Goal: Communication & Community: Answer question/provide support

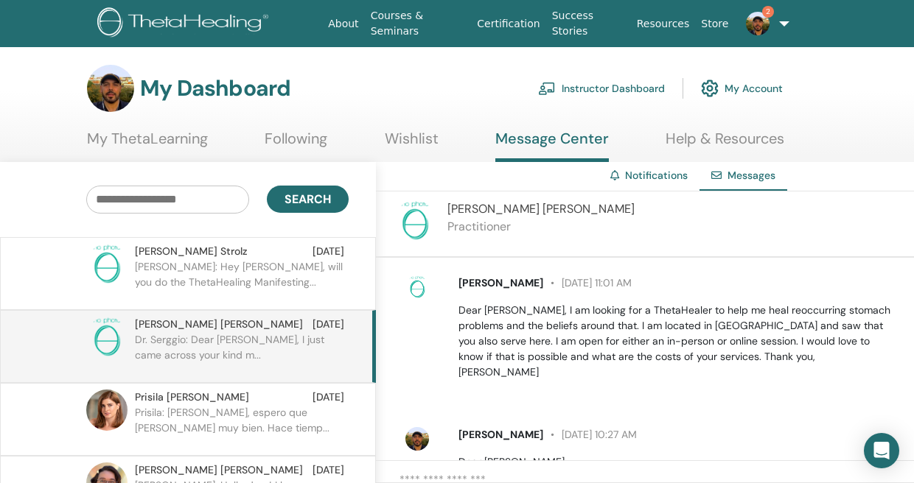
click at [777, 21] on link "2" at bounding box center [762, 23] width 56 height 47
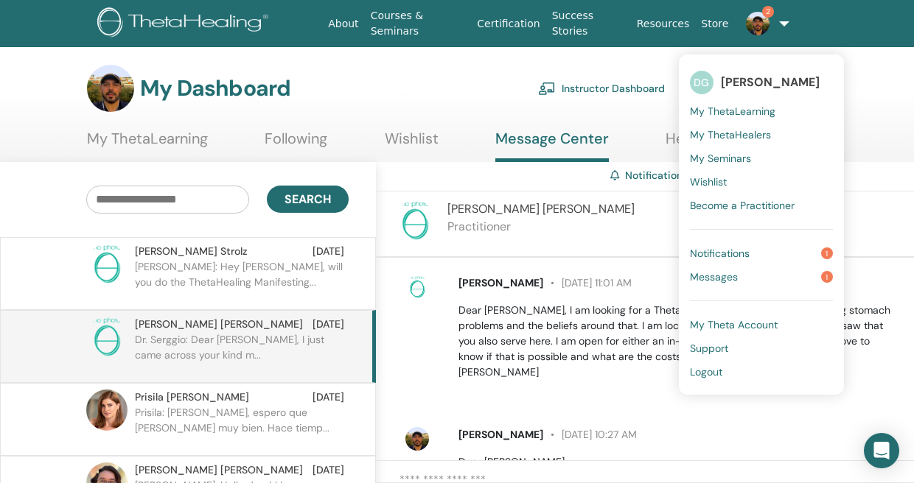
click at [726, 253] on span "Notifications" at bounding box center [720, 253] width 60 height 13
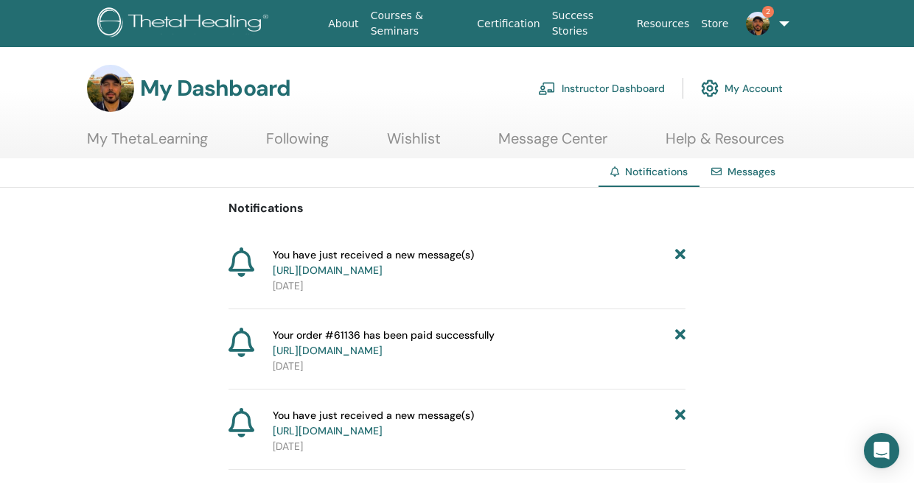
click at [753, 31] on img at bounding box center [758, 24] width 24 height 24
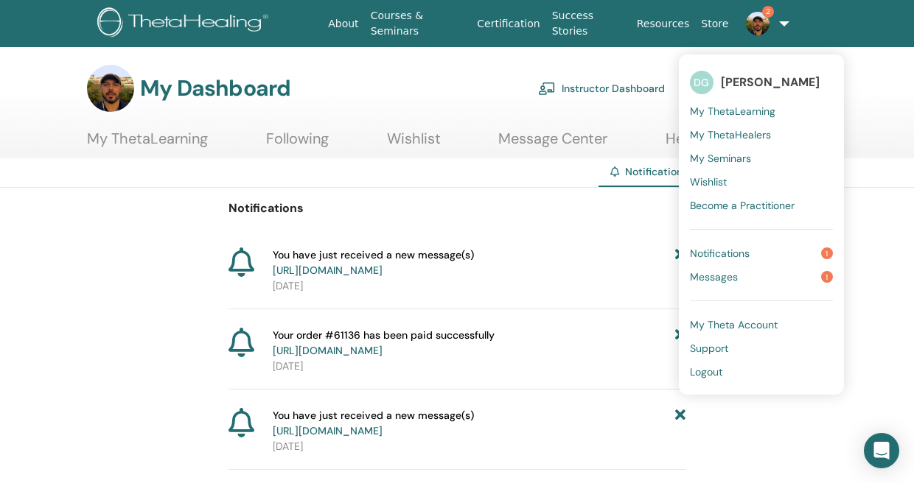
click at [743, 276] on link "Messages 1" at bounding box center [761, 277] width 143 height 24
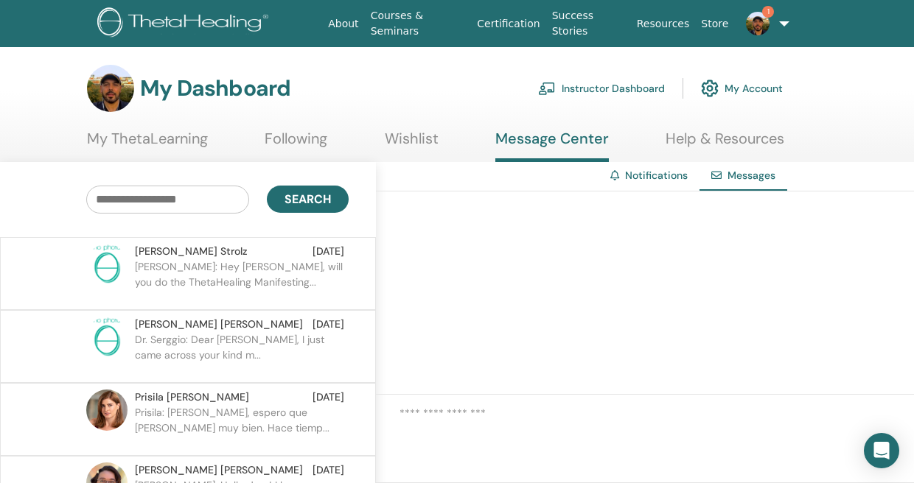
click at [195, 273] on p "[PERSON_NAME]: Hey [PERSON_NAME], will you do the ThetaHealing Manifesting..." at bounding box center [242, 281] width 214 height 44
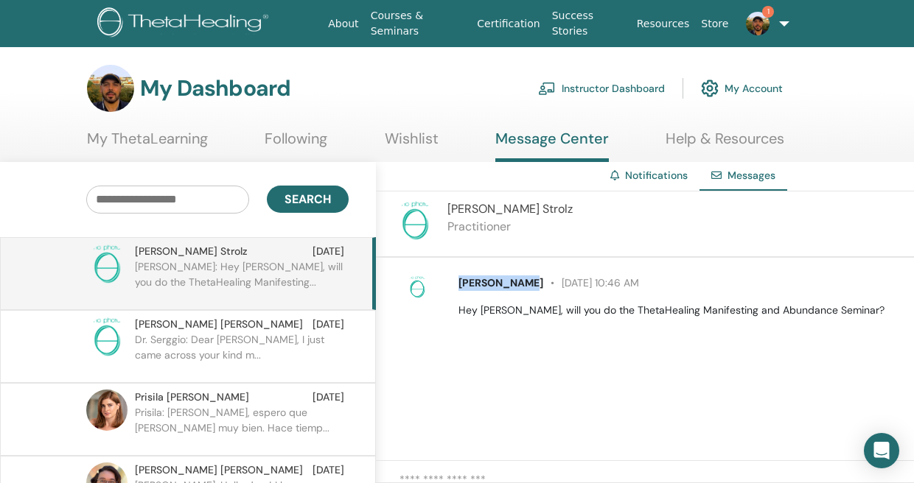
drag, startPoint x: 458, startPoint y: 284, endPoint x: 519, endPoint y: 285, distance: 61.9
click at [519, 285] on p "[PERSON_NAME] [DATE] 10:46 AM" at bounding box center [677, 283] width 438 height 15
copy span "[PERSON_NAME]"
click at [510, 343] on div "[PERSON_NAME] [DATE] 10:46 AM Hey Serggio, will you do the ThetaHealing Manifes…" at bounding box center [645, 359] width 538 height 203
click at [202, 335] on p "Dr. Serggio: Dear [PERSON_NAME], I just came across your kind m..." at bounding box center [242, 354] width 214 height 44
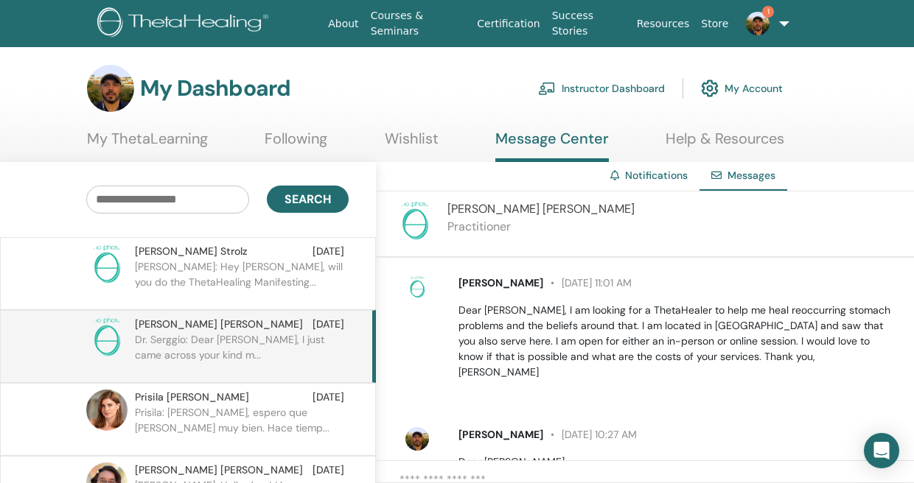
click at [765, 23] on img at bounding box center [758, 24] width 24 height 24
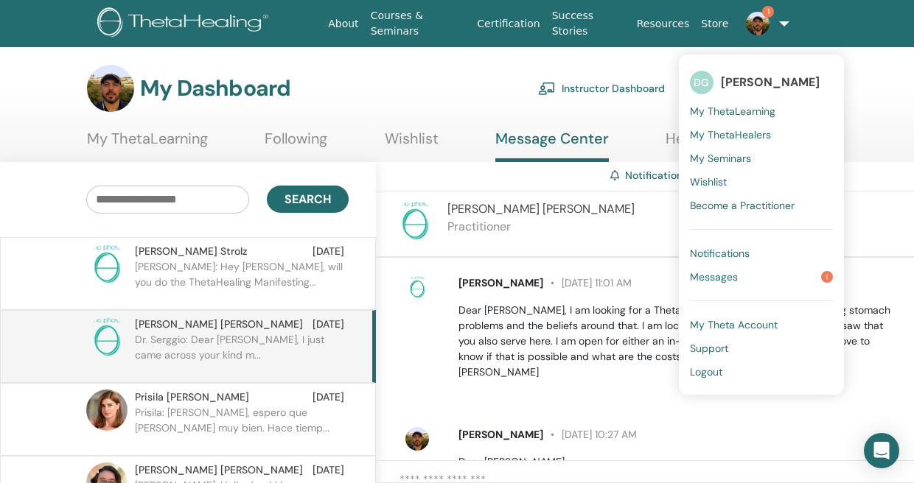
click at [754, 273] on link "Messages 1" at bounding box center [761, 277] width 143 height 24
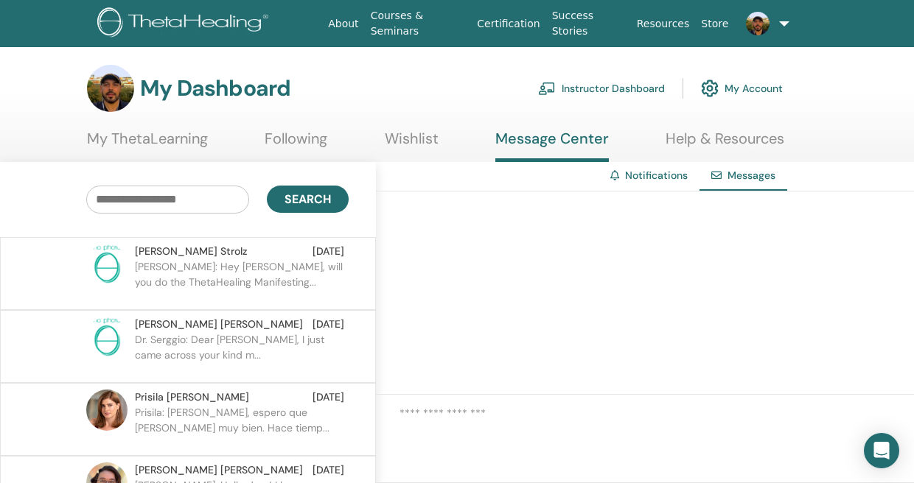
click at [186, 343] on p "Dr. Serggio: Dear [PERSON_NAME], I just came across your kind m..." at bounding box center [242, 354] width 214 height 44
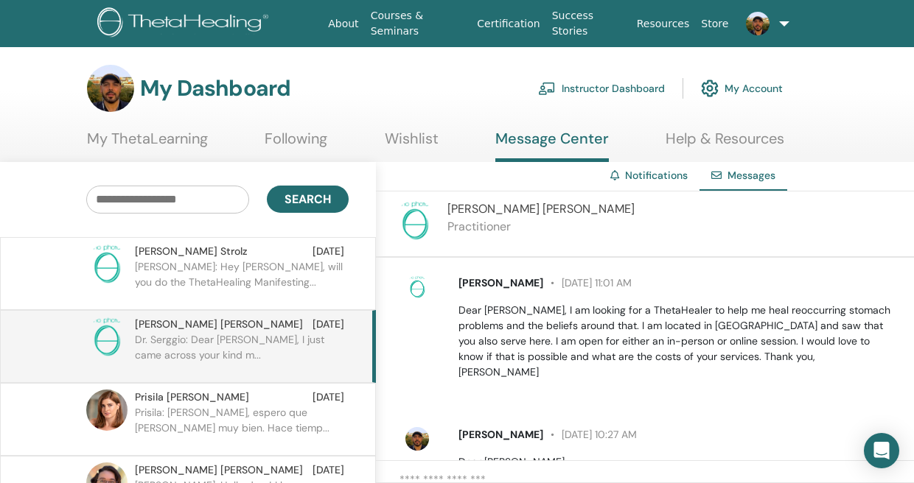
drag, startPoint x: 459, startPoint y: 279, endPoint x: 533, endPoint y: 279, distance: 73.7
click at [533, 279] on span "[PERSON_NAME]" at bounding box center [500, 282] width 85 height 13
copy span "[PERSON_NAME]"
click at [564, 337] on p "Dear [PERSON_NAME], I am looking for a ThetaHealer to help me heal reoccurring …" at bounding box center [677, 341] width 438 height 77
